Goal: Navigation & Orientation: Understand site structure

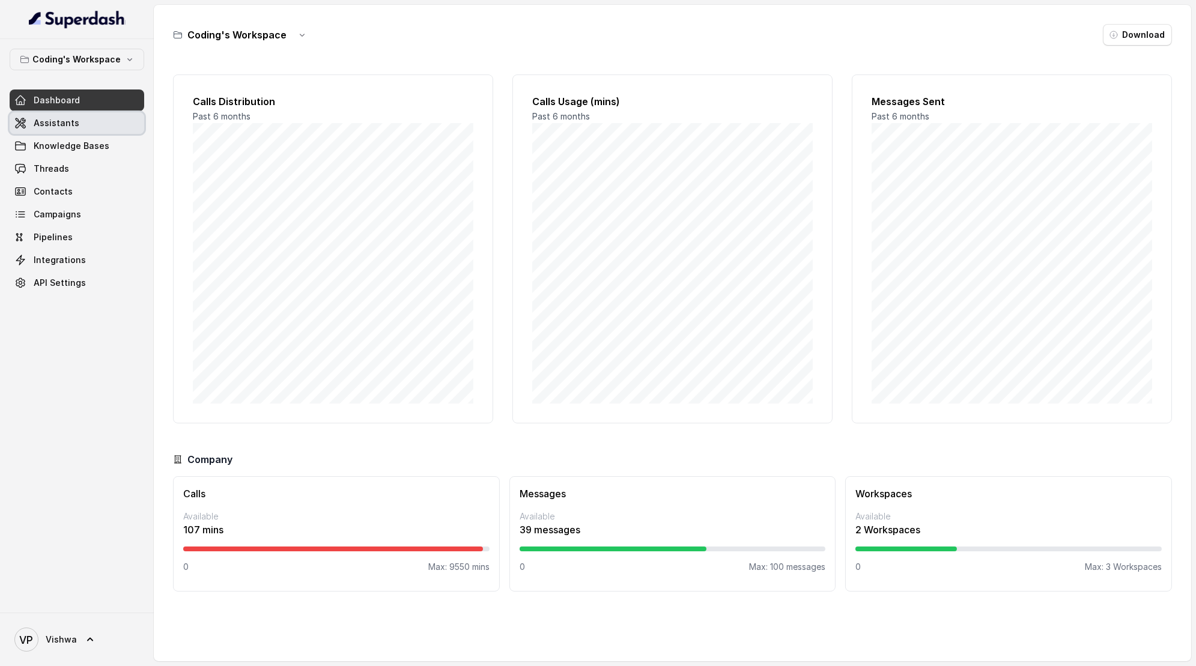
click at [55, 125] on span "Assistants" at bounding box center [57, 123] width 46 height 12
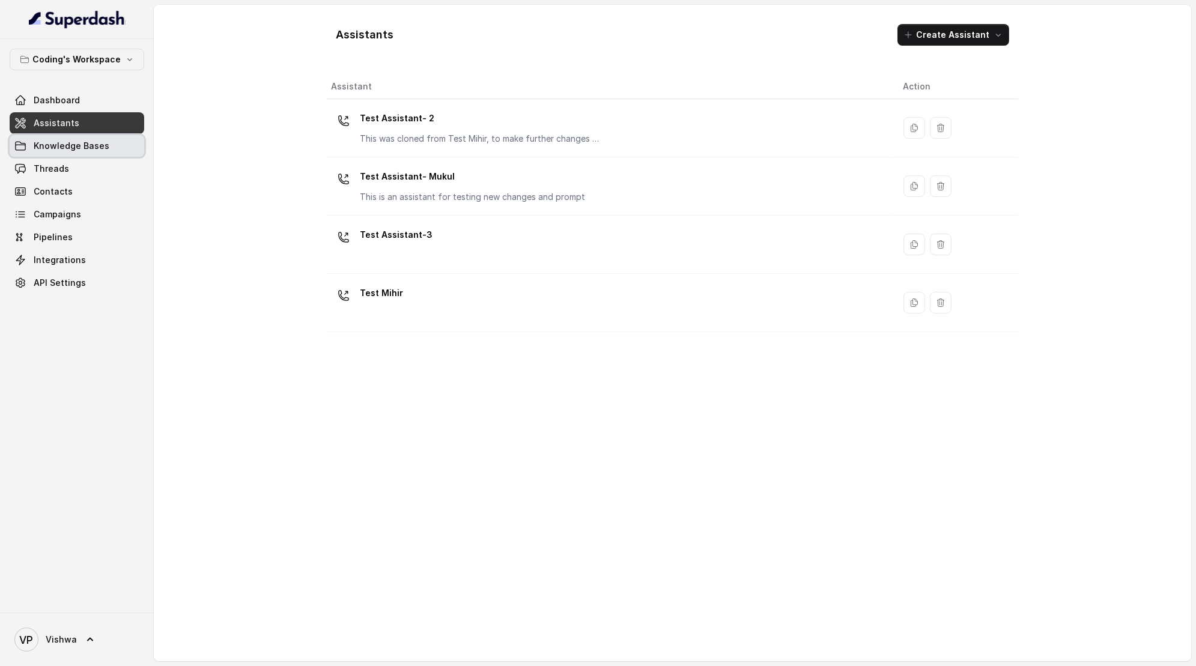
click at [69, 148] on span "Knowledge Bases" at bounding box center [72, 146] width 76 height 12
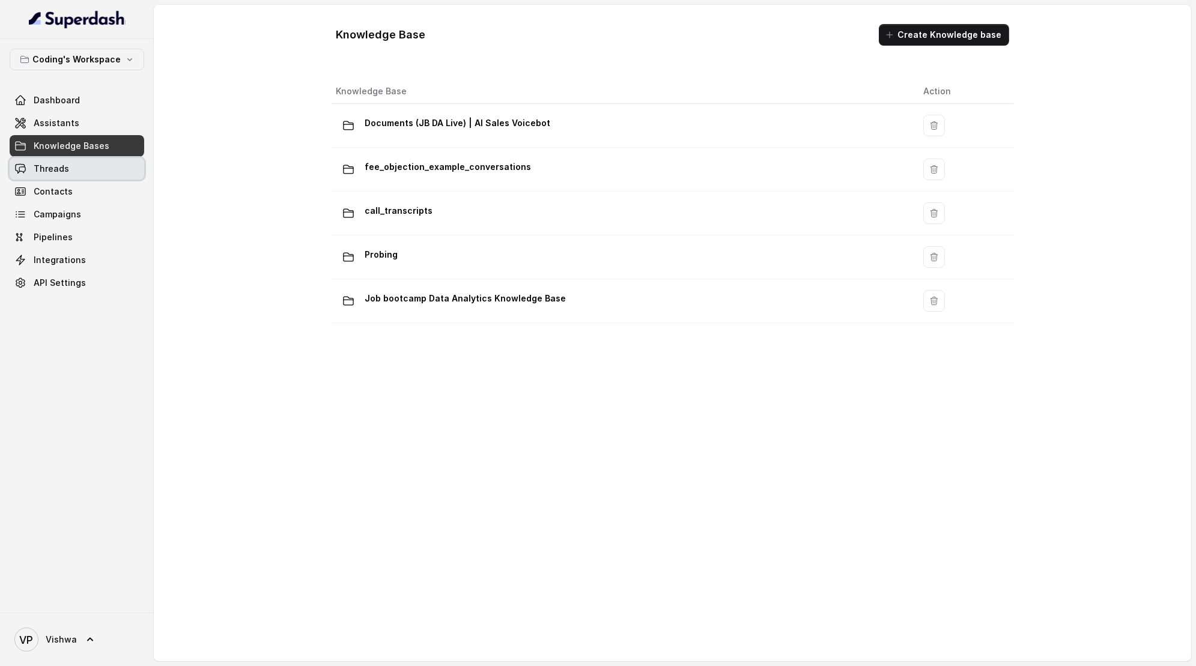
click at [73, 169] on link "Threads" at bounding box center [77, 169] width 135 height 22
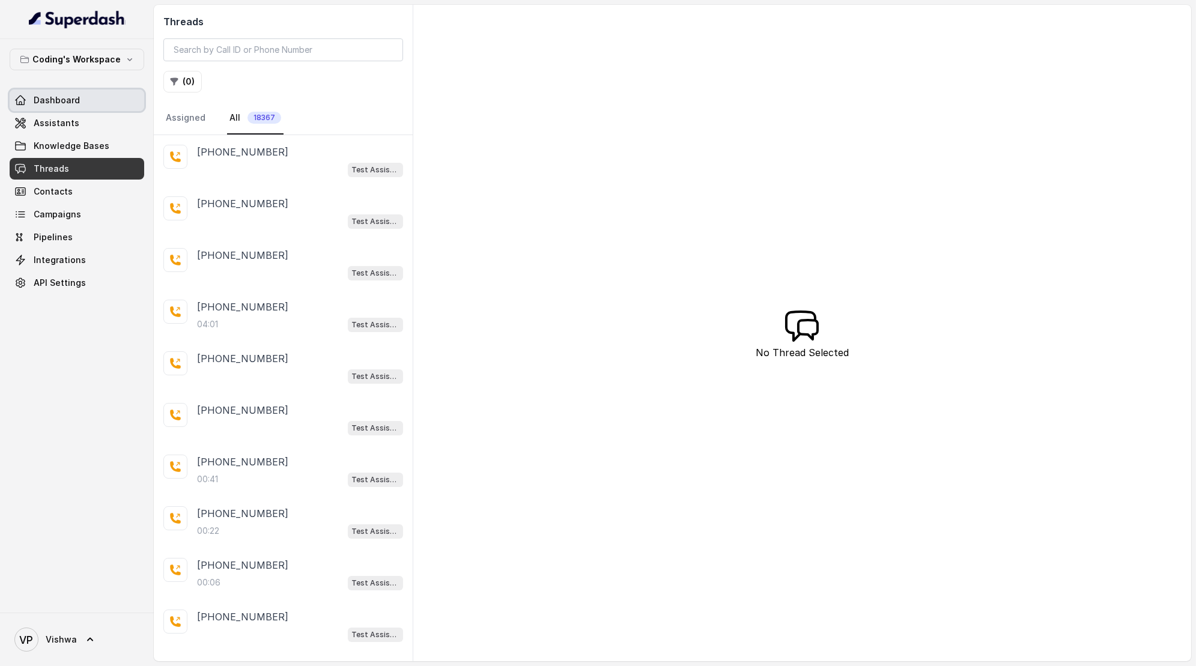
click at [45, 97] on span "Dashboard" at bounding box center [57, 100] width 46 height 12
